Goal: Transaction & Acquisition: Purchase product/service

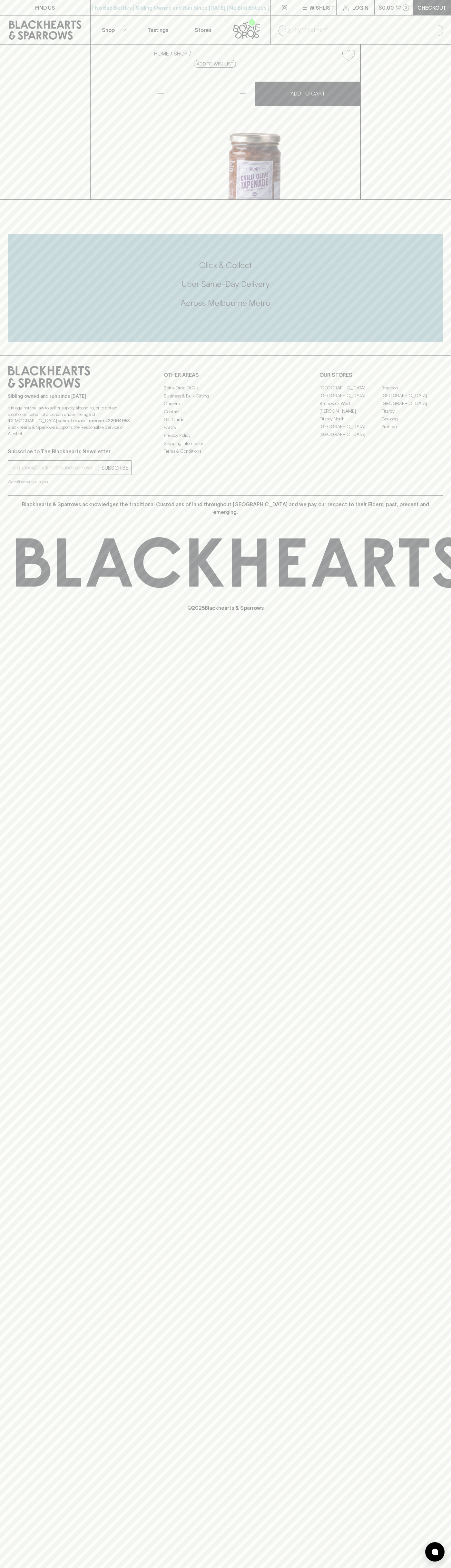
click at [397, 14] on button "$0.00 0" at bounding box center [394, 7] width 38 height 15
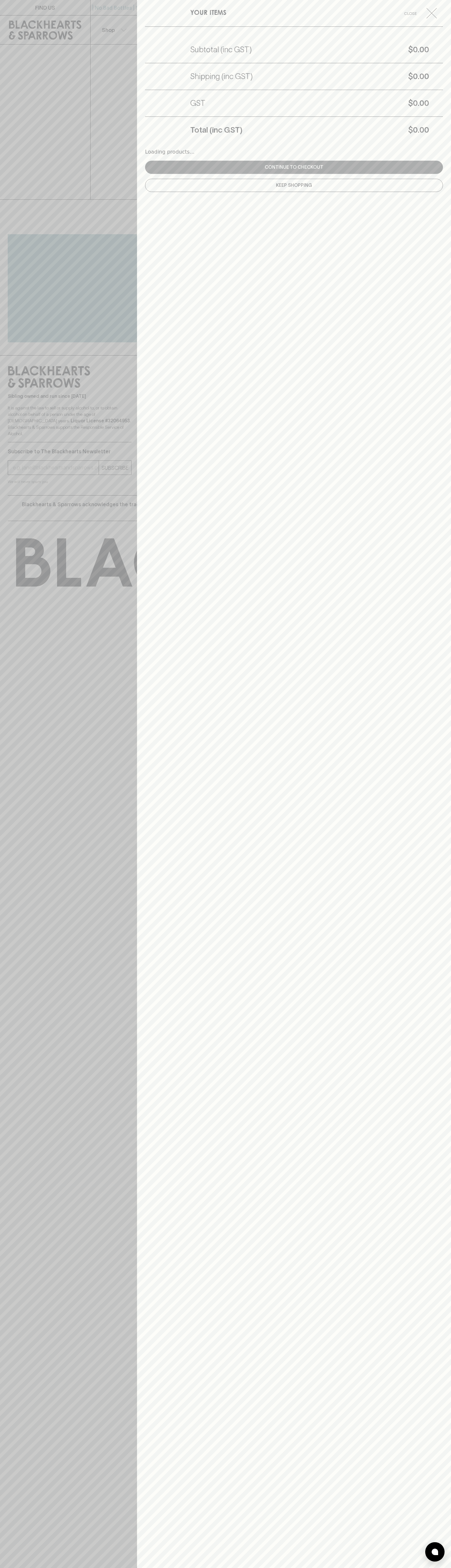
click at [104, 1567] on html "FIND US | No Bad Bottles | Sibling Owned and Run Since 2006 | No Bad Bottles | …" at bounding box center [225, 784] width 451 height 1568
click at [31, 1194] on div at bounding box center [225, 784] width 451 height 1568
